Goal: Navigation & Orientation: Go to known website

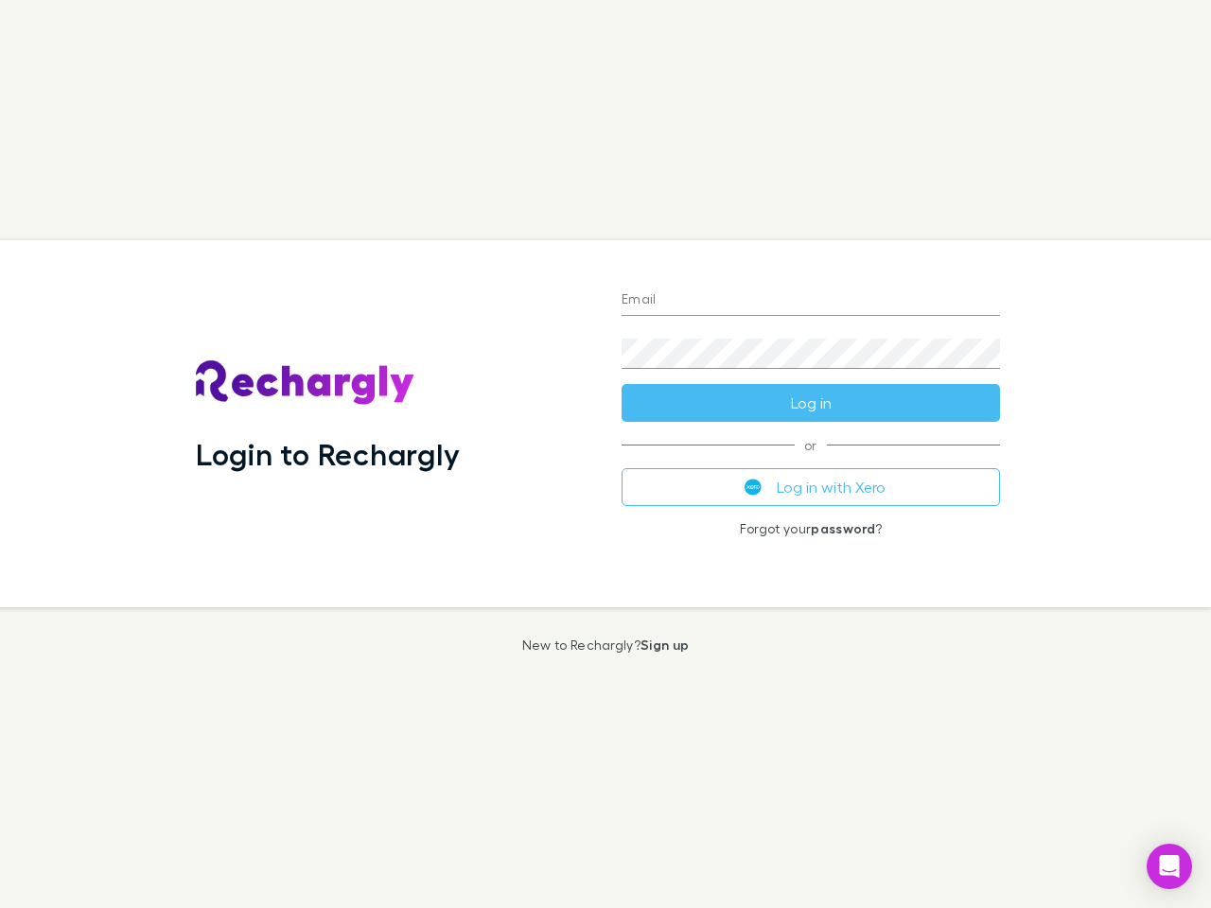
click at [605, 454] on div "Login to Rechargly" at bounding box center [394, 423] width 426 height 367
click at [811, 301] on input "Email" at bounding box center [811, 301] width 378 height 30
click at [811, 403] on button "Log in" at bounding box center [811, 403] width 378 height 38
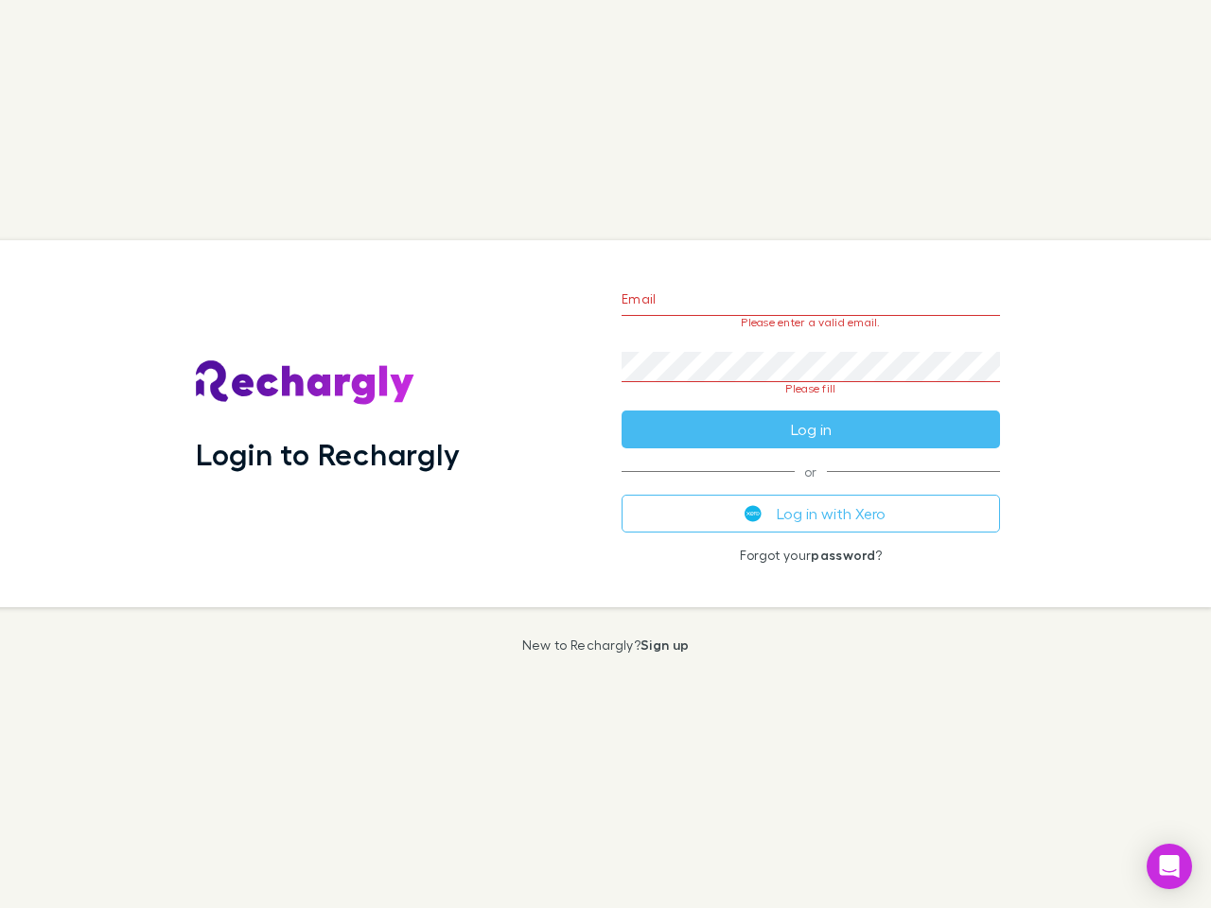
click at [811, 487] on div "Email Please enter a valid email. Password Please fill Log in or Log in with Xe…" at bounding box center [810, 423] width 409 height 367
click at [1169, 867] on icon "Open Intercom Messenger" at bounding box center [1170, 866] width 20 height 23
